Goal: Task Accomplishment & Management: Complete application form

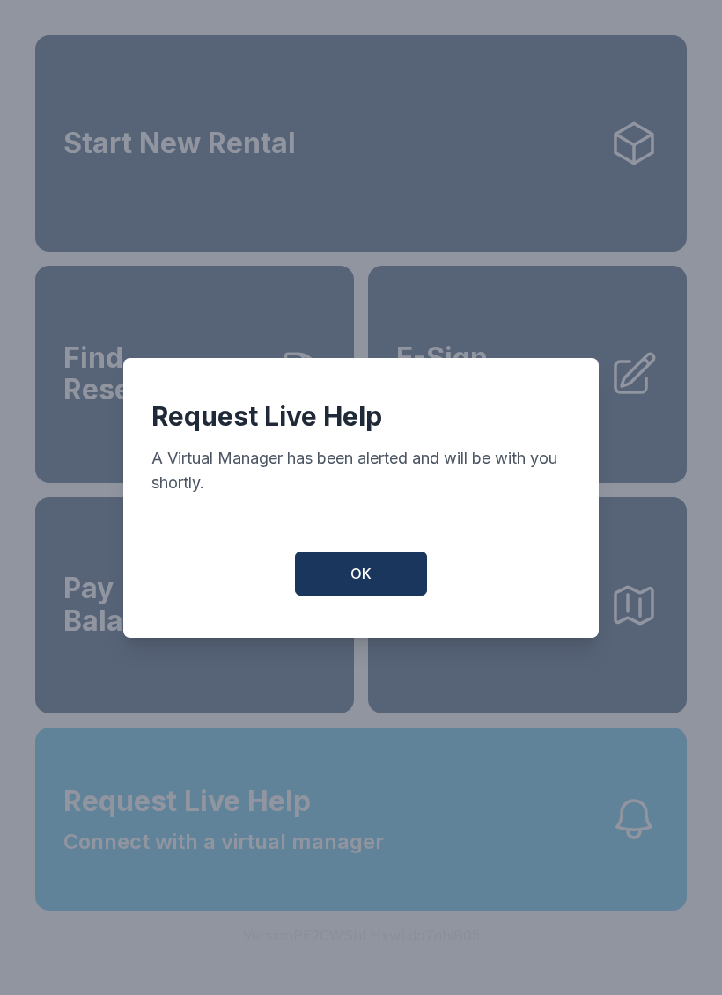
click at [354, 575] on span "OK" at bounding box center [360, 573] width 21 height 21
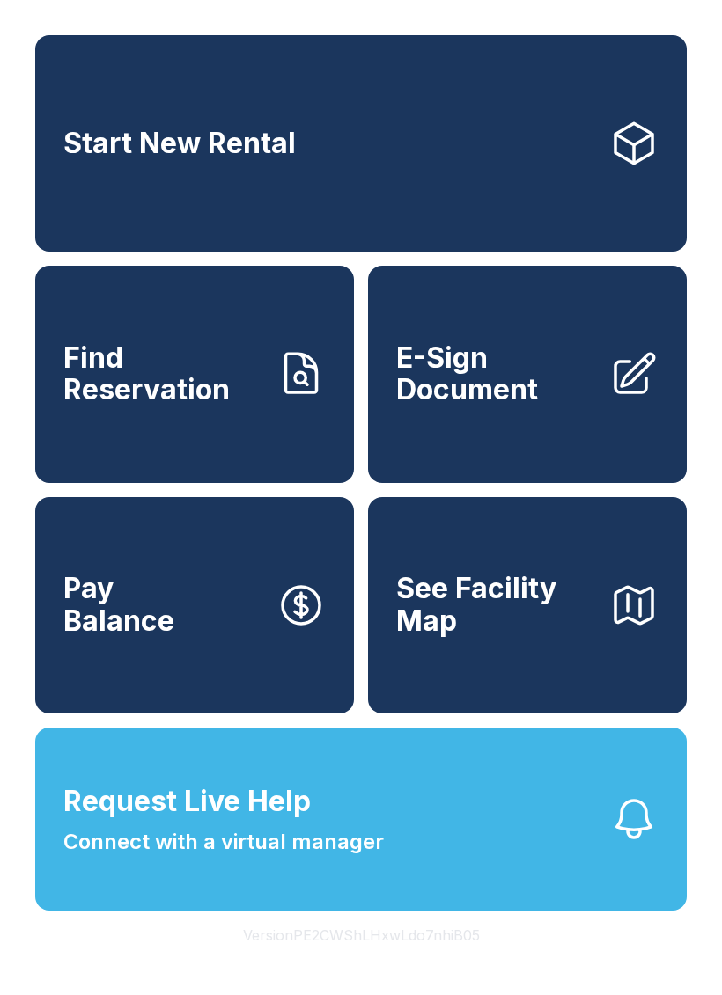
click at [366, 858] on span "Connect with a virtual manager" at bounding box center [223, 842] width 320 height 32
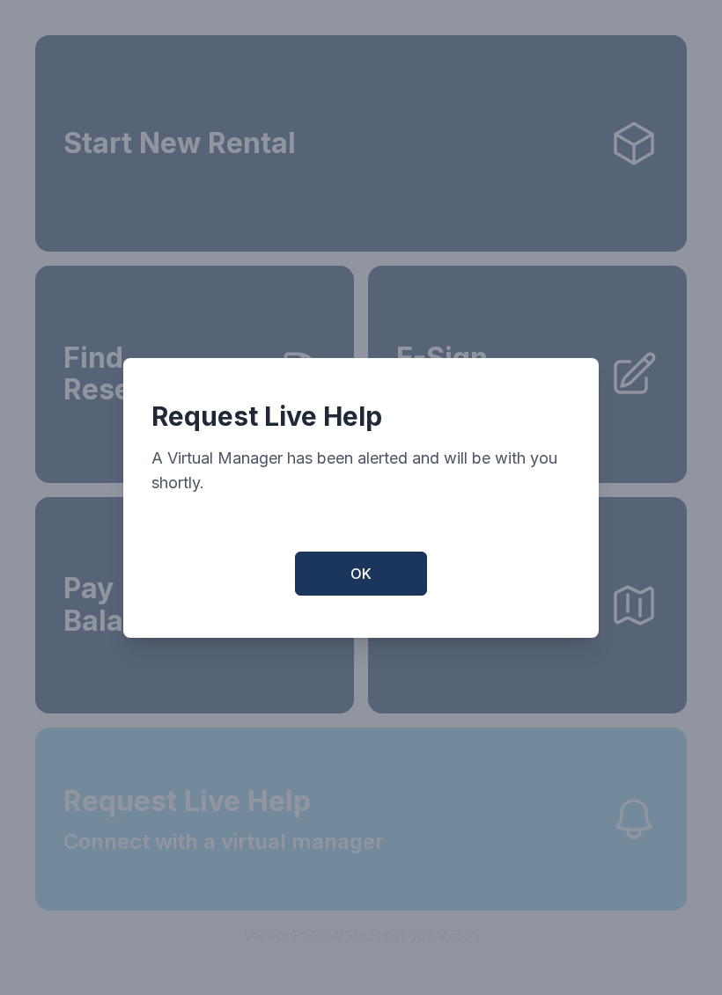
click at [365, 899] on div "Request Live Help A Virtual Manager has been alerted and will be with you short…" at bounding box center [361, 497] width 722 height 995
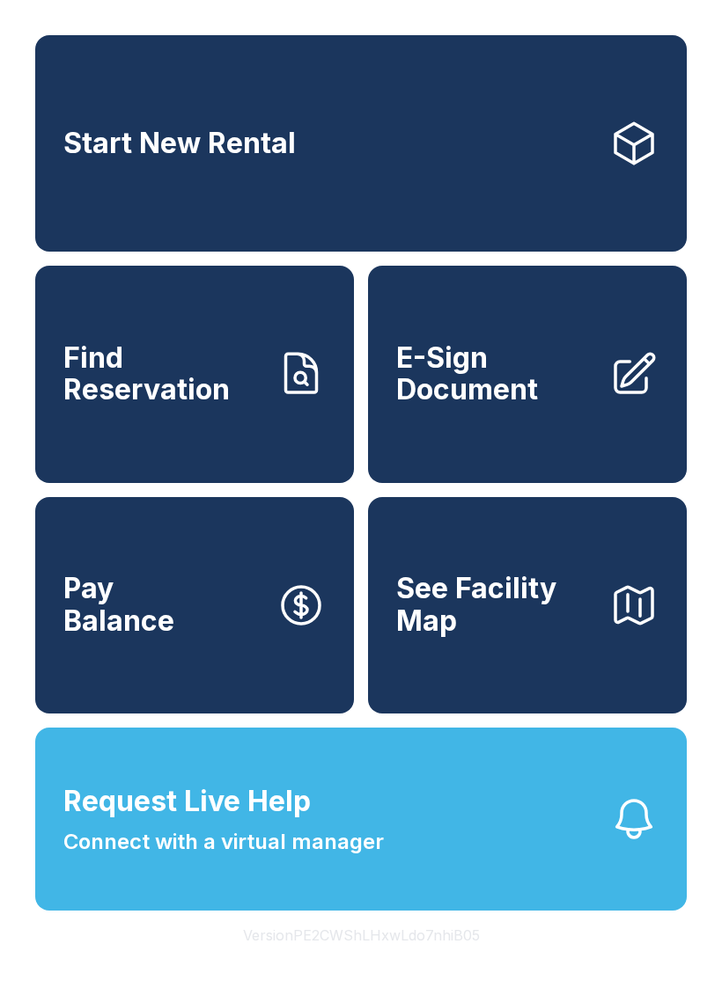
click at [384, 908] on button "Request Live Help Connect with a virtual manager" at bounding box center [360, 819] width 651 height 183
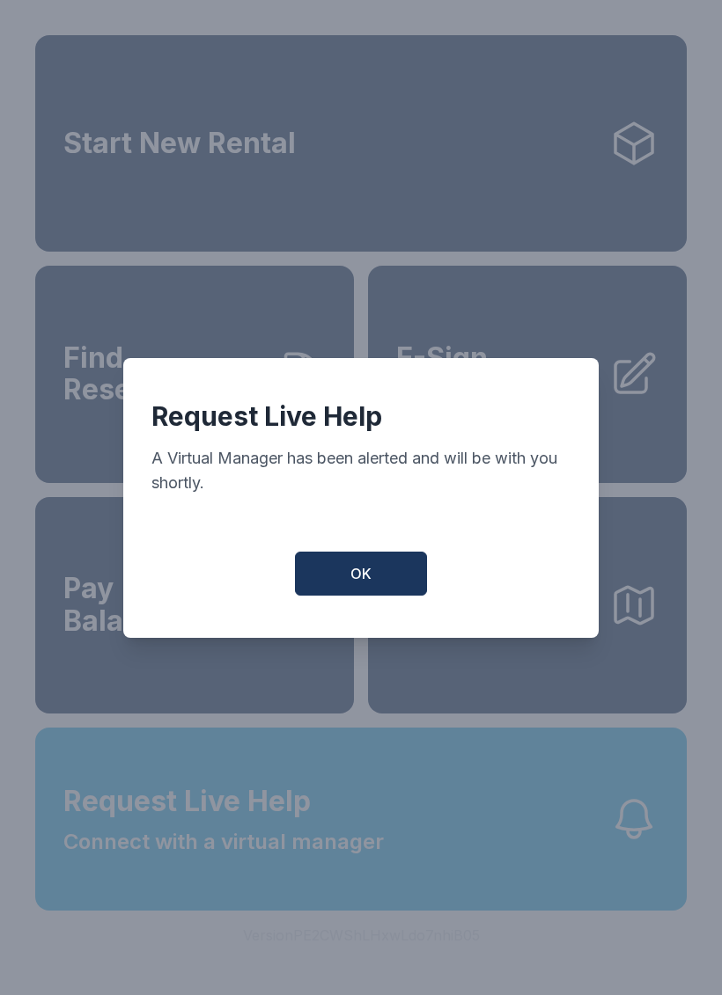
click at [377, 590] on button "OK" at bounding box center [361, 574] width 132 height 44
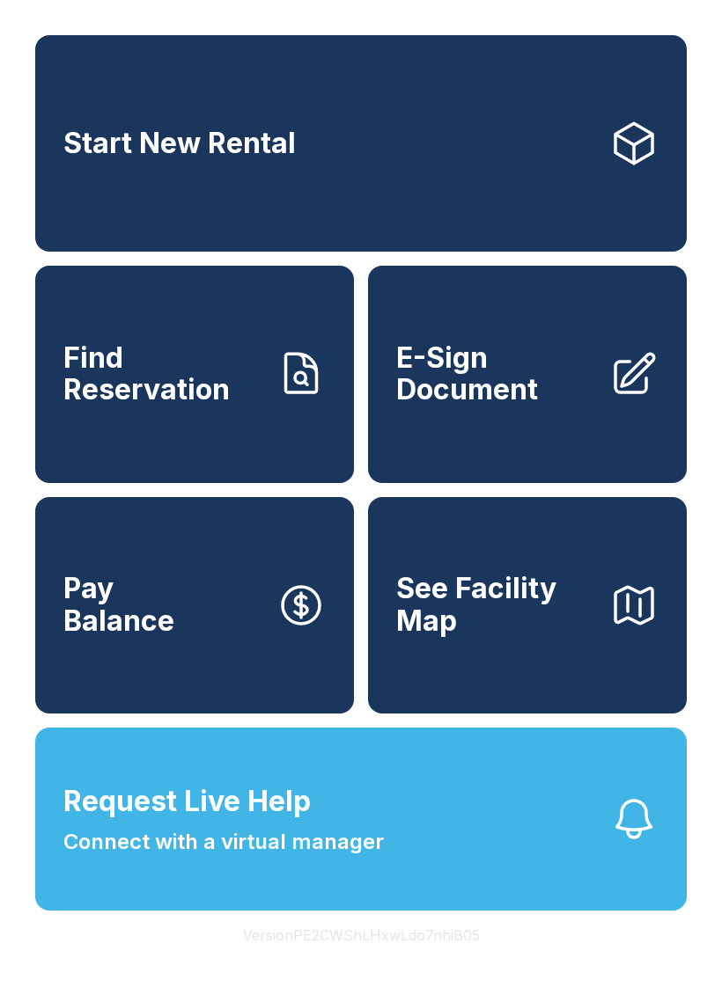
click at [267, 147] on span "Start New Rental" at bounding box center [179, 144] width 232 height 33
